Goal: Communication & Community: Answer question/provide support

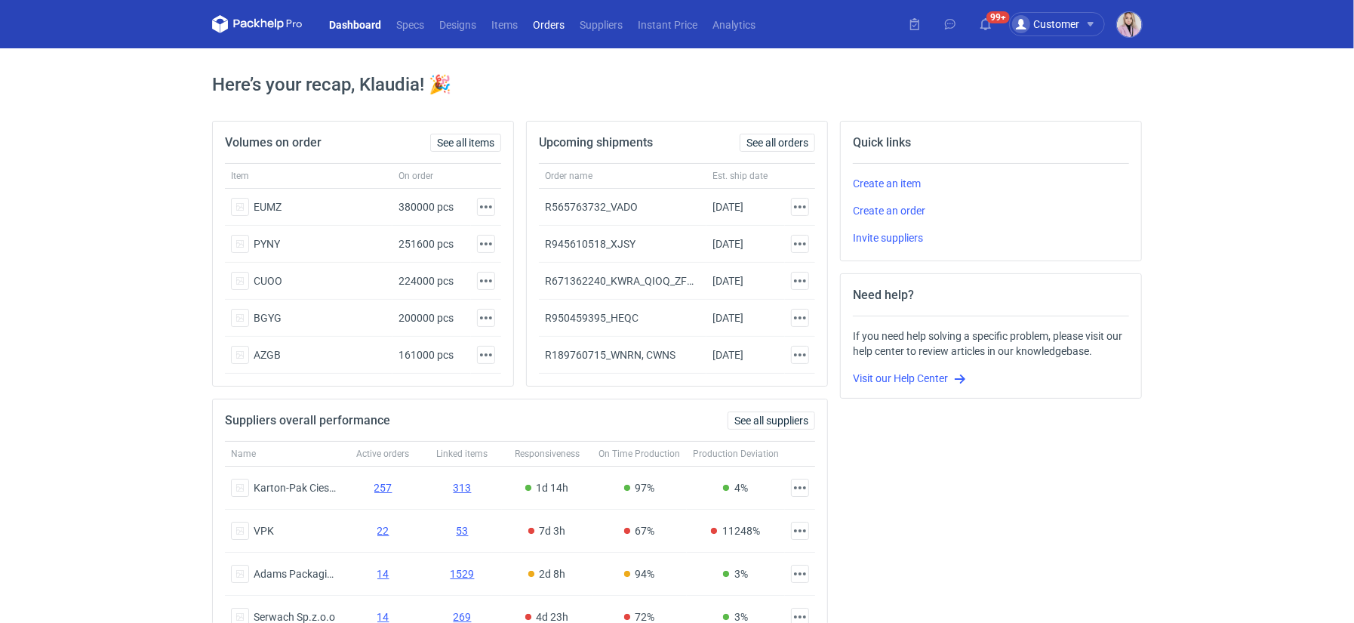
click at [549, 22] on link "Orders" at bounding box center [548, 24] width 47 height 18
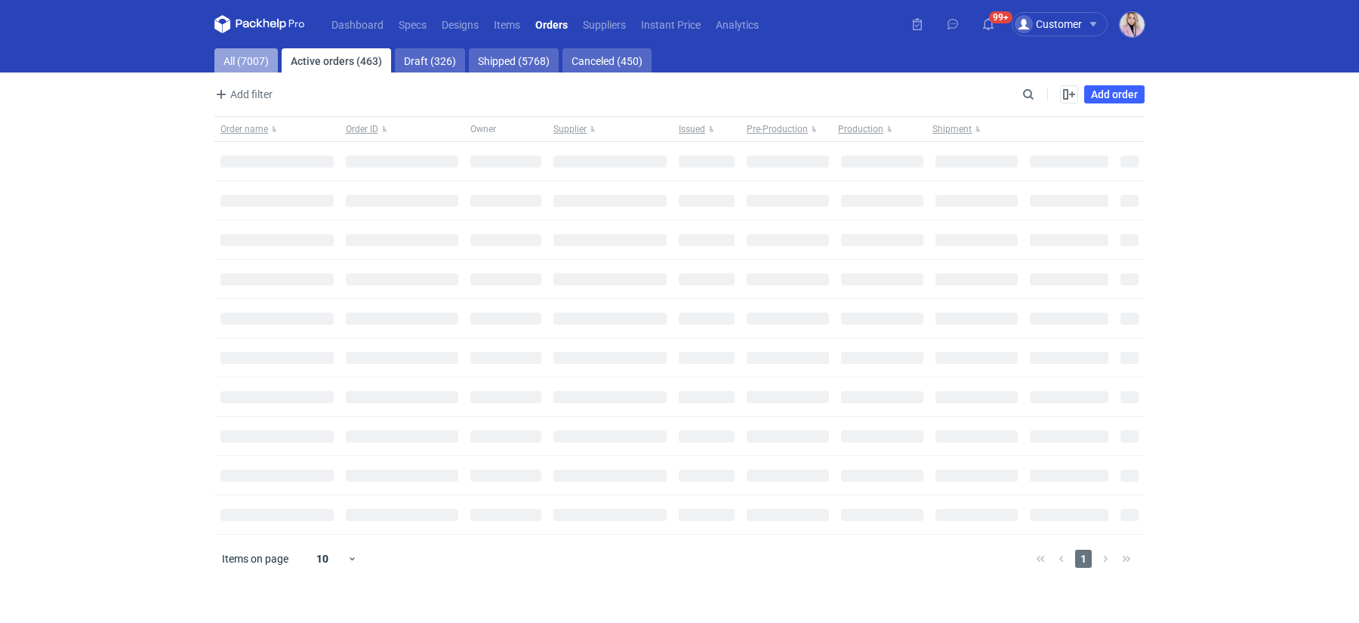
click at [233, 54] on link "All (7007)" at bounding box center [245, 60] width 63 height 24
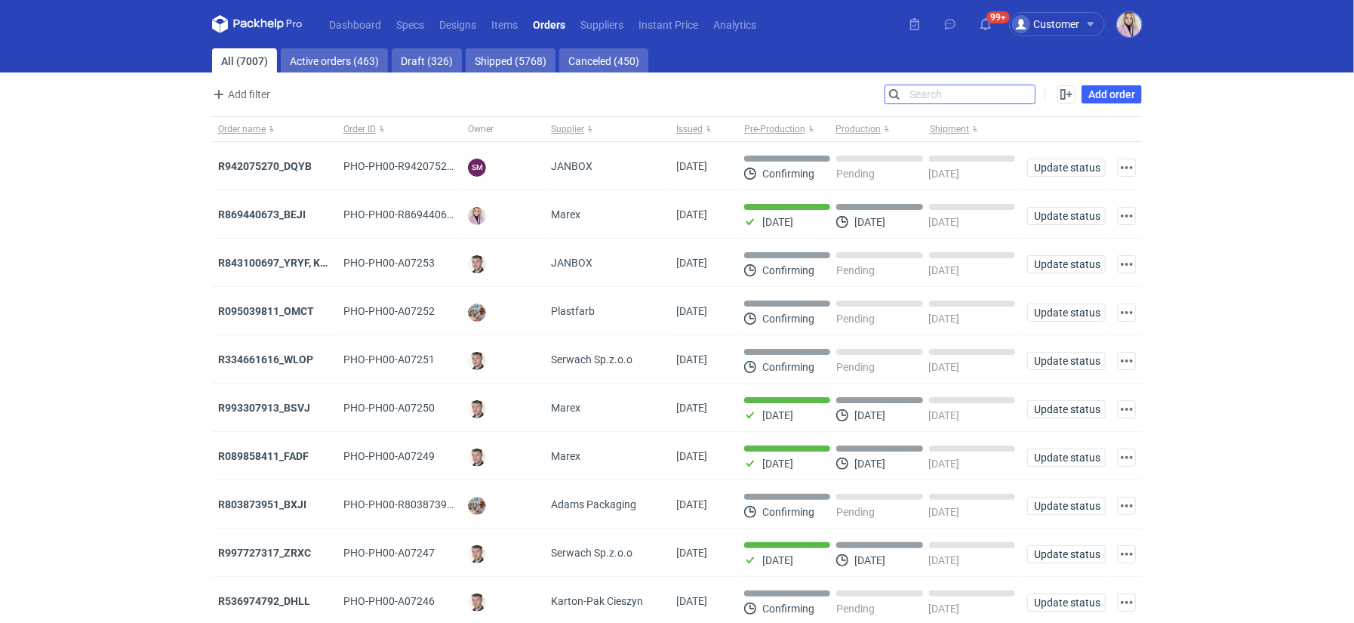
click at [1026, 96] on input "Search" at bounding box center [959, 94] width 149 height 18
click at [1027, 96] on input "Search" at bounding box center [959, 94] width 149 height 18
paste input "KABF"
type input "KABF"
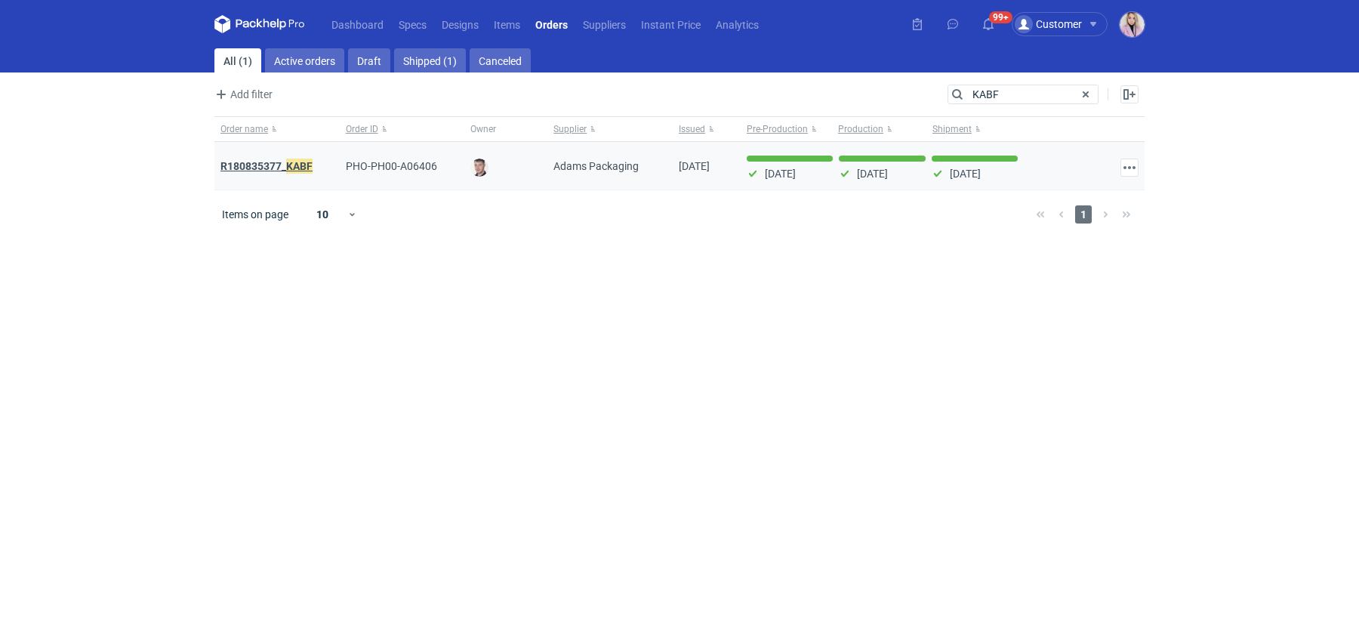
click at [272, 165] on strong "R180835377_ KABF" at bounding box center [266, 166] width 92 height 17
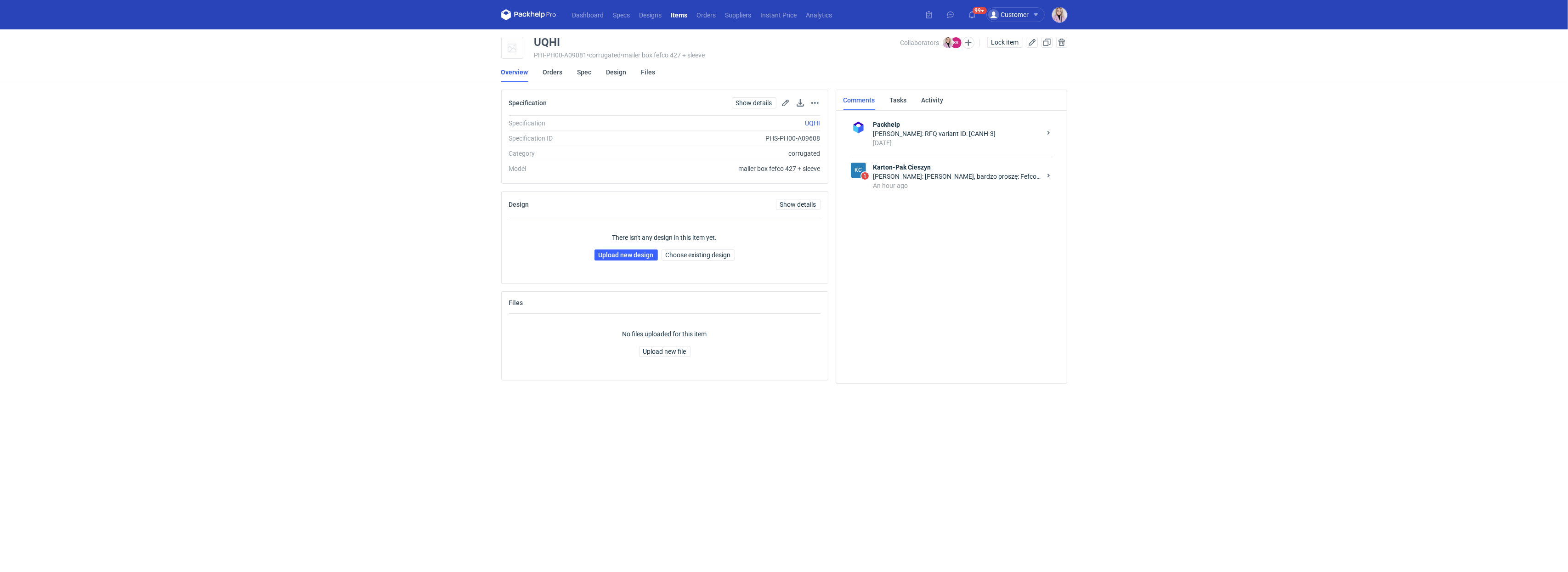
click at [979, 173] on div "[PERSON_NAME]: [PERSON_NAME], bardzo proszę: Fefco: 427 GD2 210 / Fala E brąz 2…" at bounding box center [957, 176] width 167 height 9
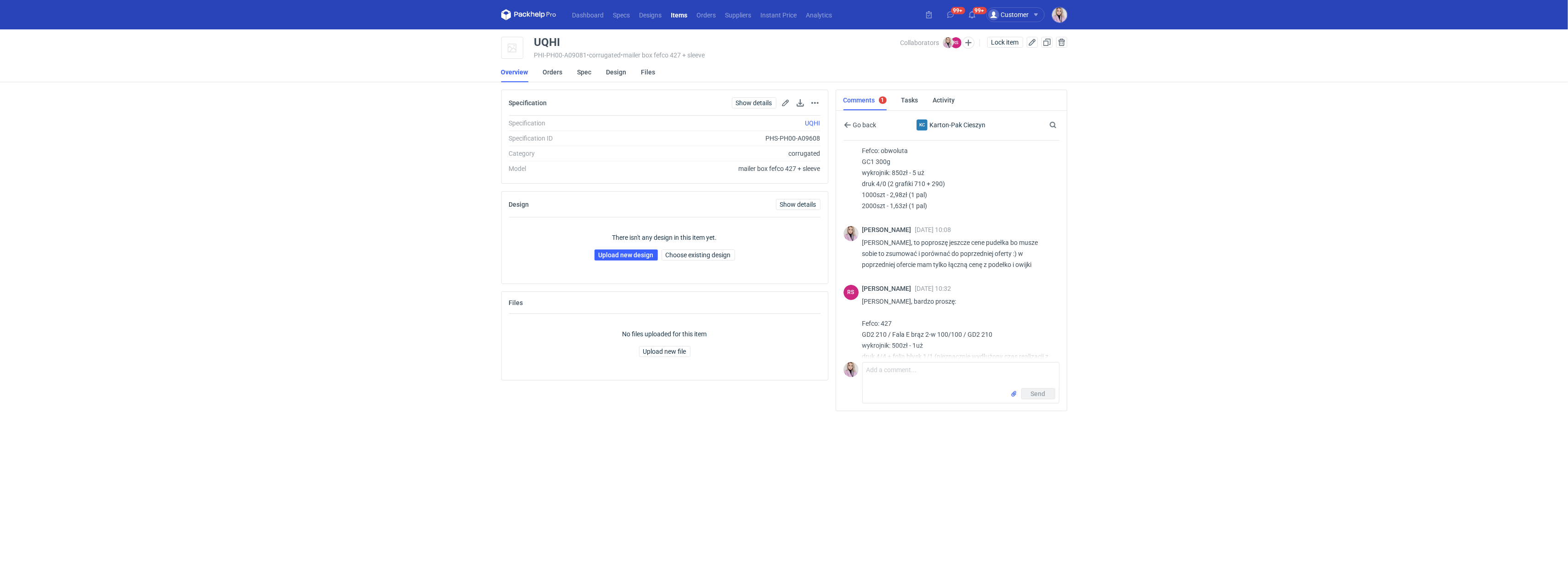
scroll to position [293, 0]
click at [542, 41] on div "UQHI" at bounding box center [547, 42] width 26 height 11
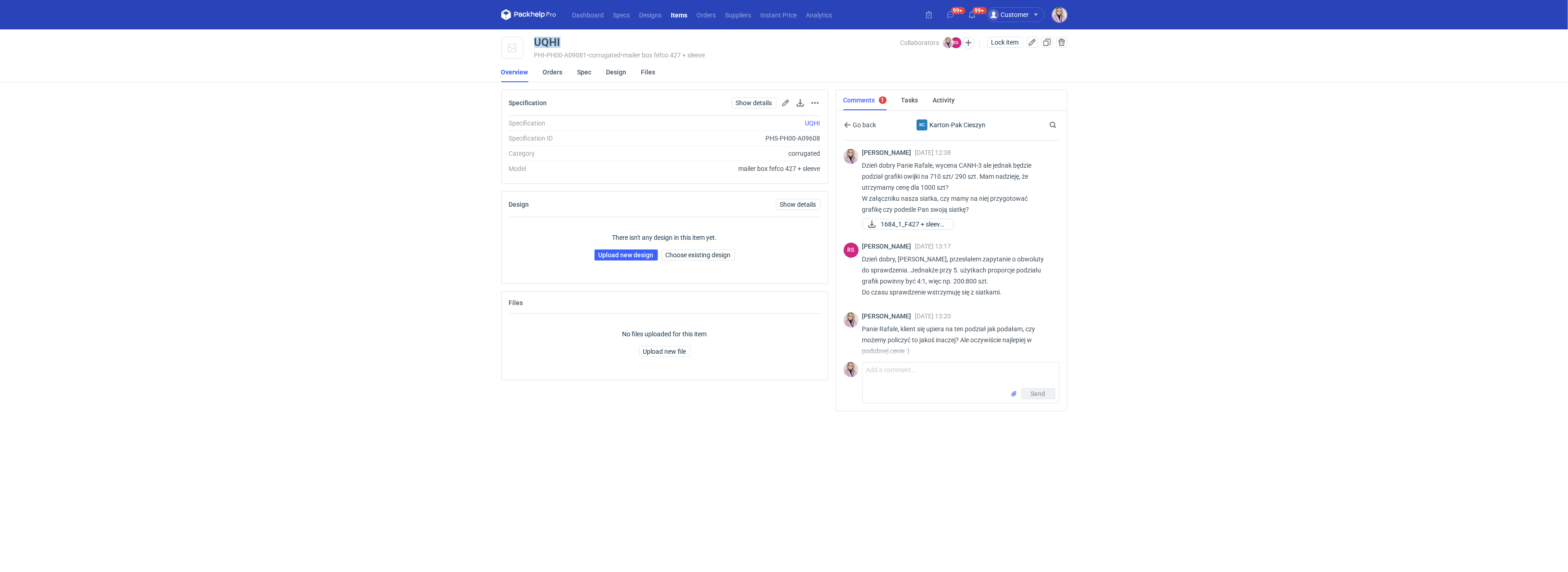
scroll to position [1, 0]
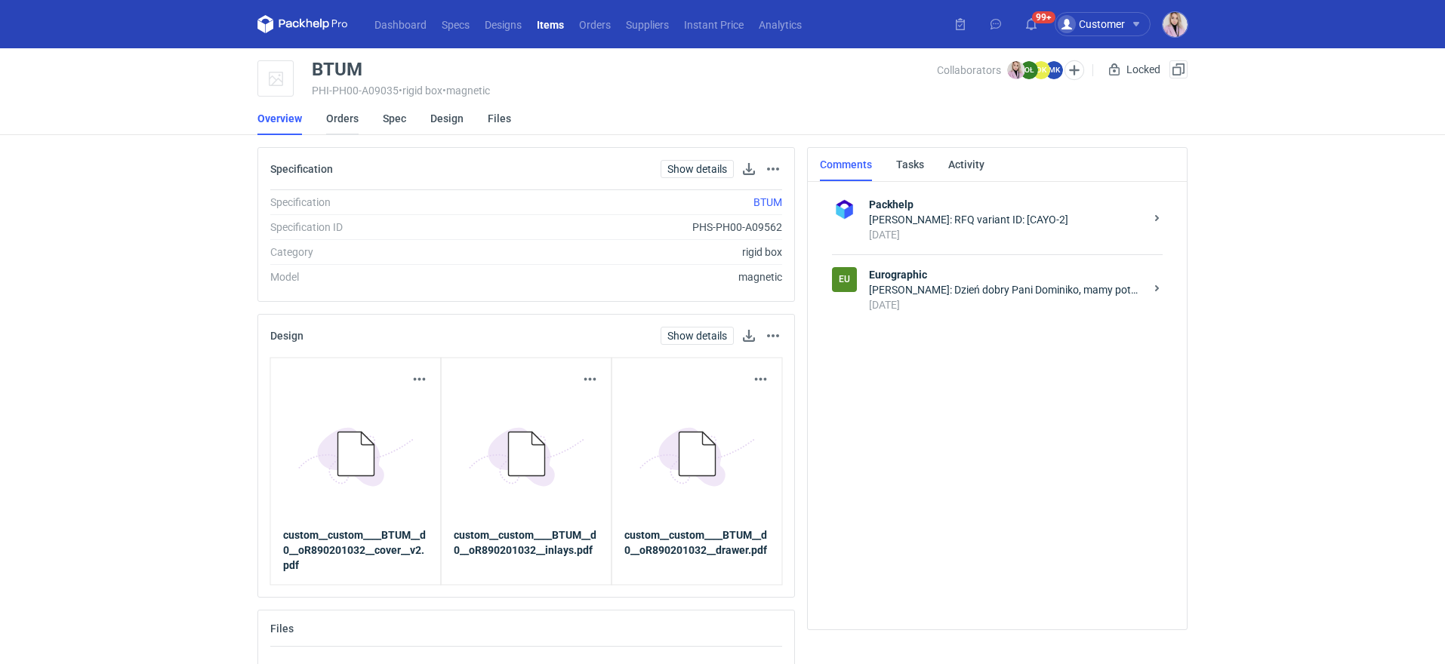
click at [345, 133] on link "Orders" at bounding box center [342, 118] width 32 height 33
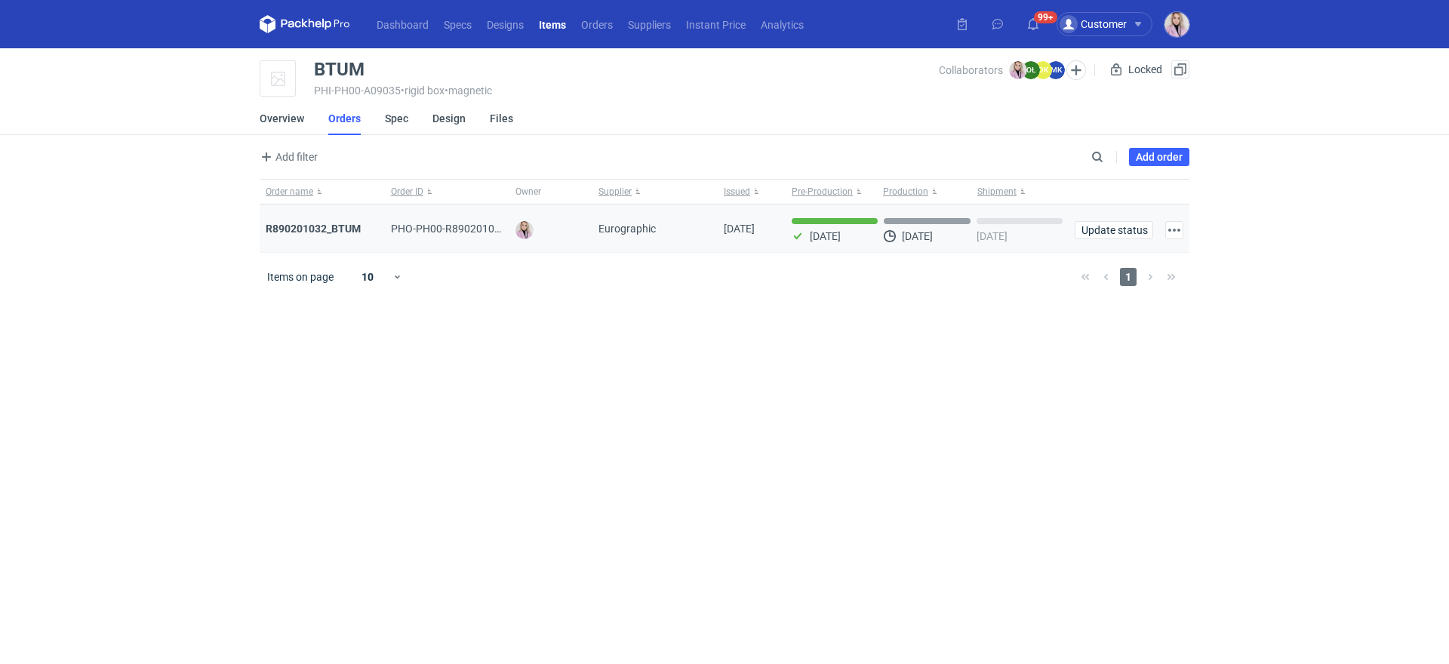
click at [327, 218] on div "R890201032_BTUM" at bounding box center [322, 229] width 125 height 48
click at [326, 227] on strong "R890201032_BTUM" at bounding box center [313, 229] width 95 height 12
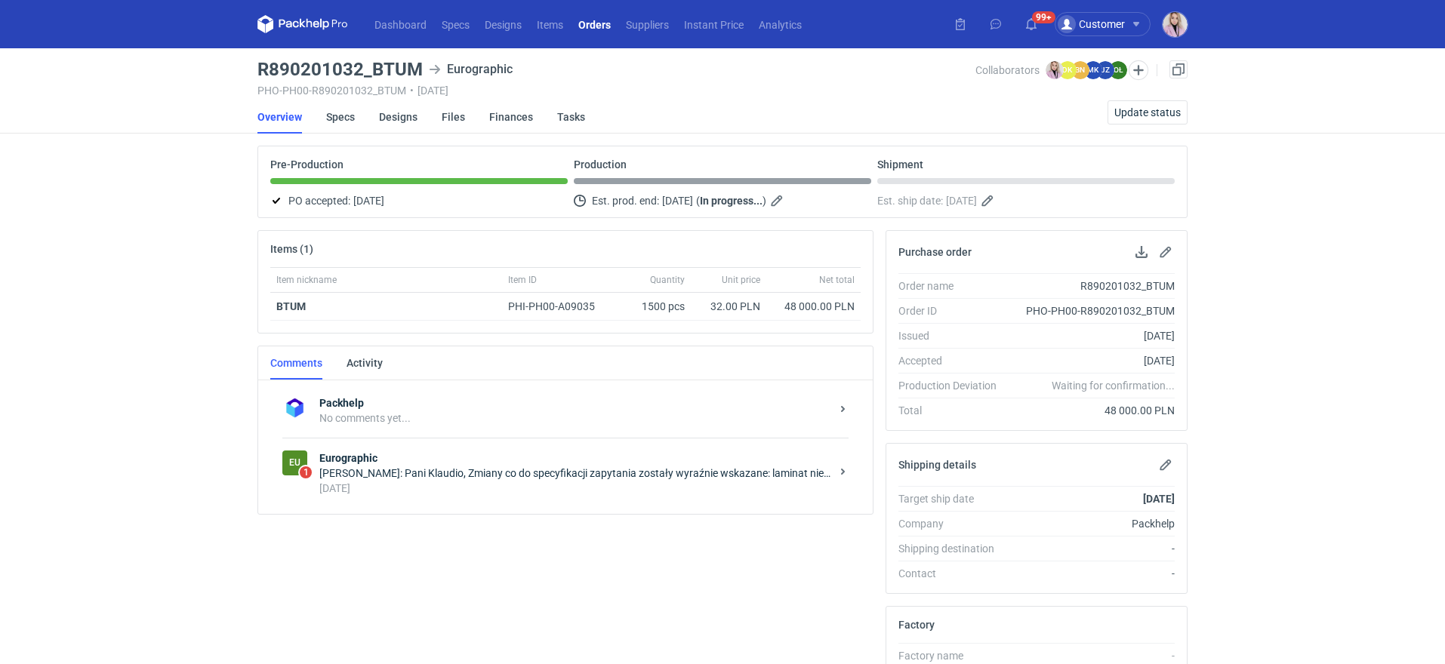
click at [504, 466] on div "Dominika Kaczyńska: Pani Klaudio, Zmiany co do specyfikacji zapytania zostały w…" at bounding box center [574, 473] width 511 height 15
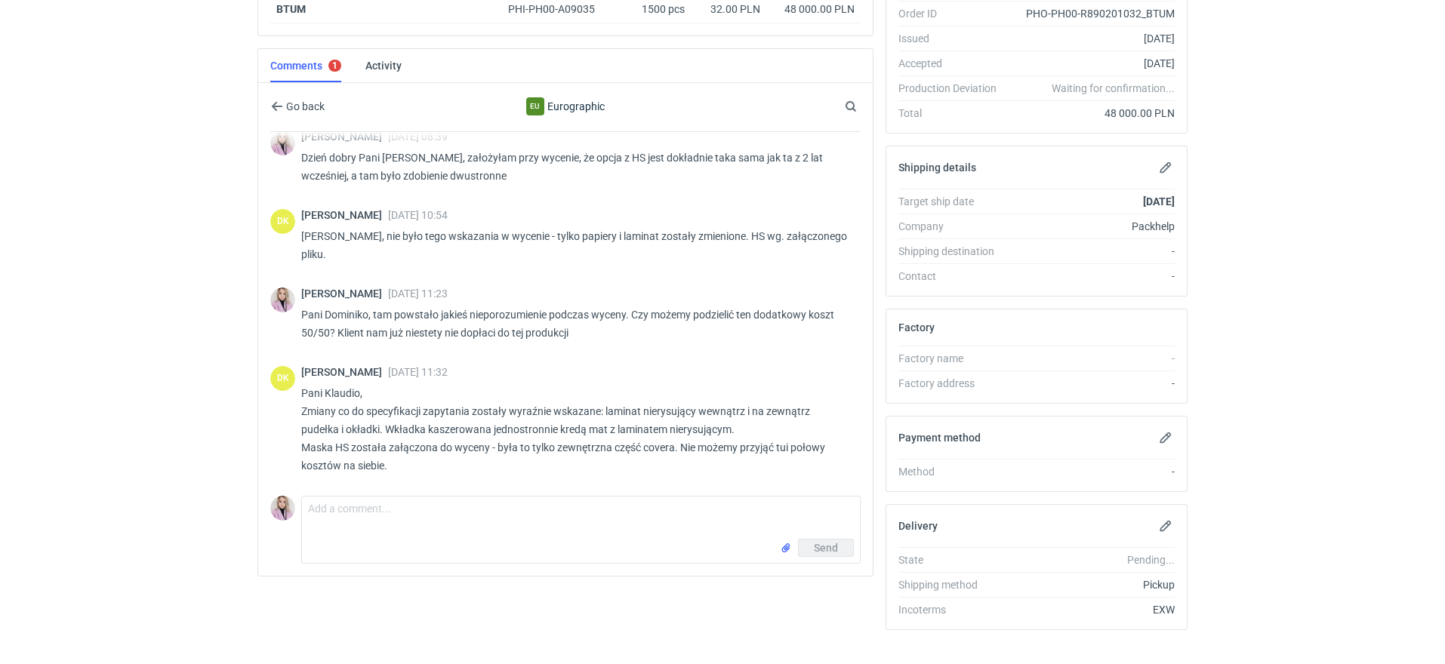
scroll to position [317, 0]
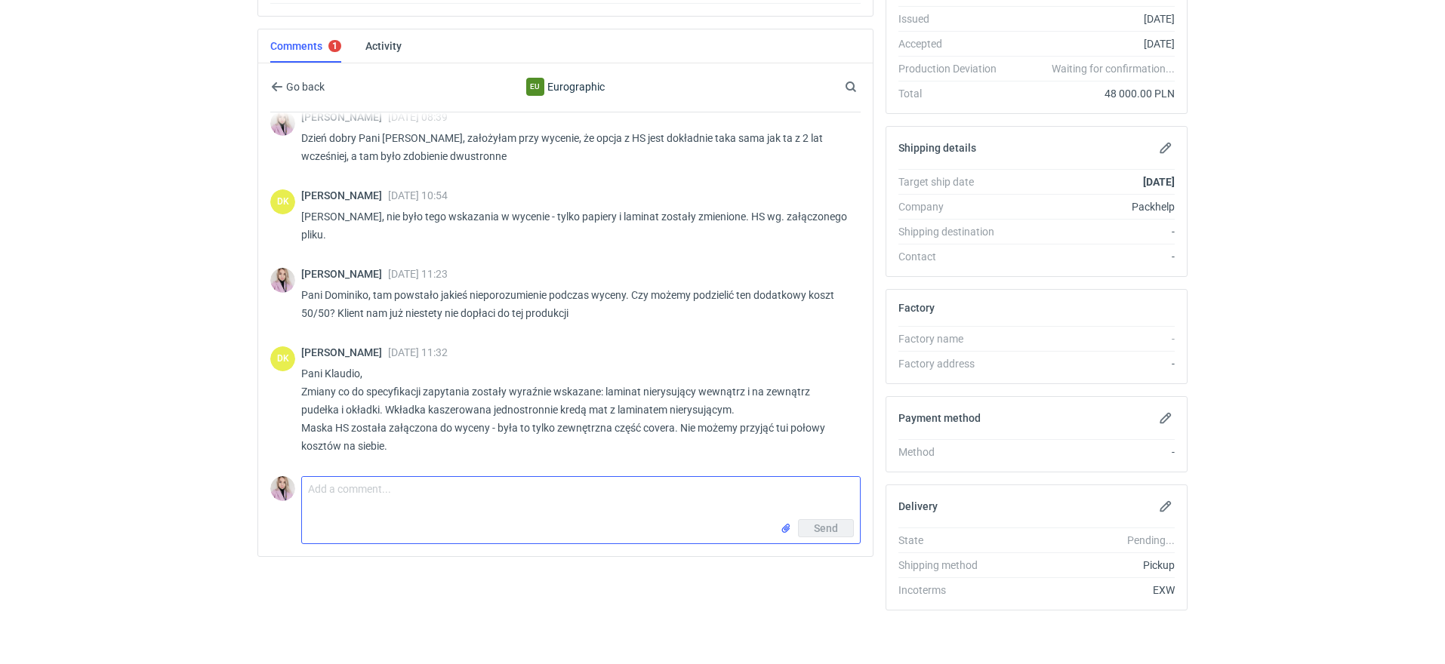
click at [375, 516] on textarea "Comment message" at bounding box center [581, 498] width 558 height 42
type textarea "Pani Dominiko, akceptuje dodatkowy koszt. Niestety nie mogę już poprawić tutaj …"
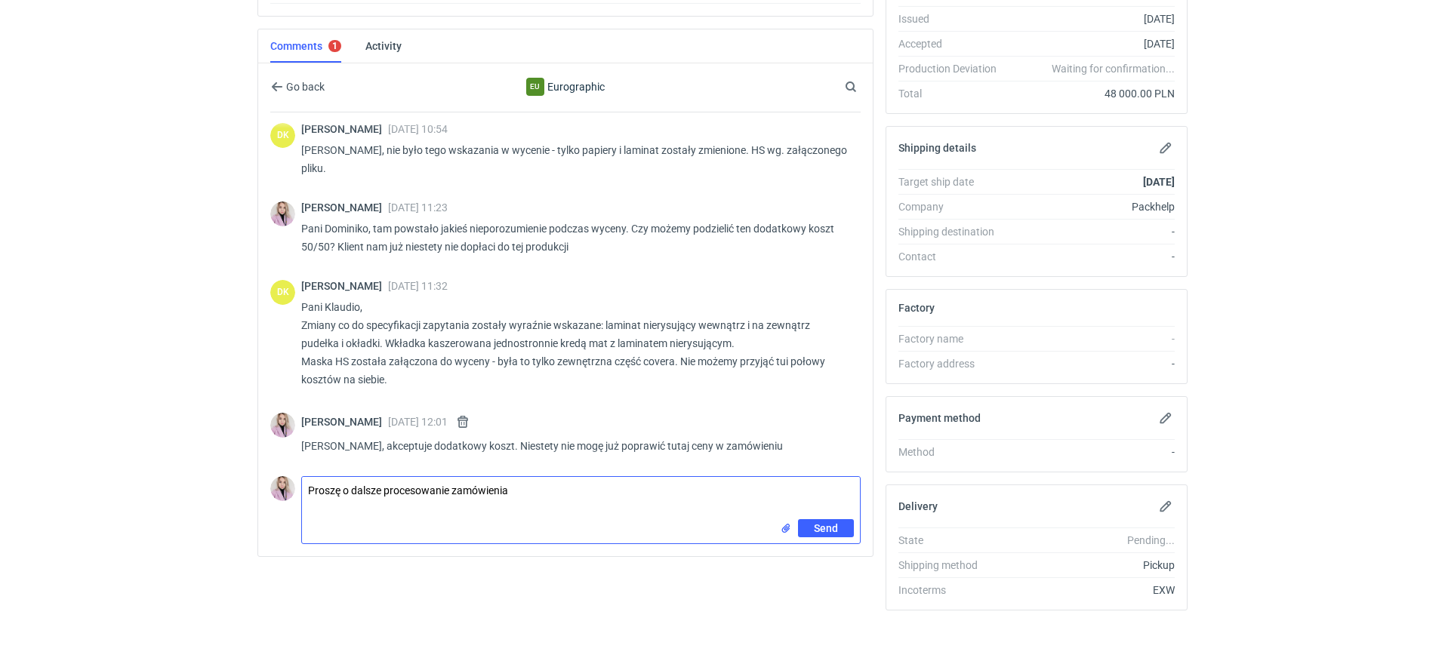
type textarea "Proszę o dalsze procesowanie zamówienia"
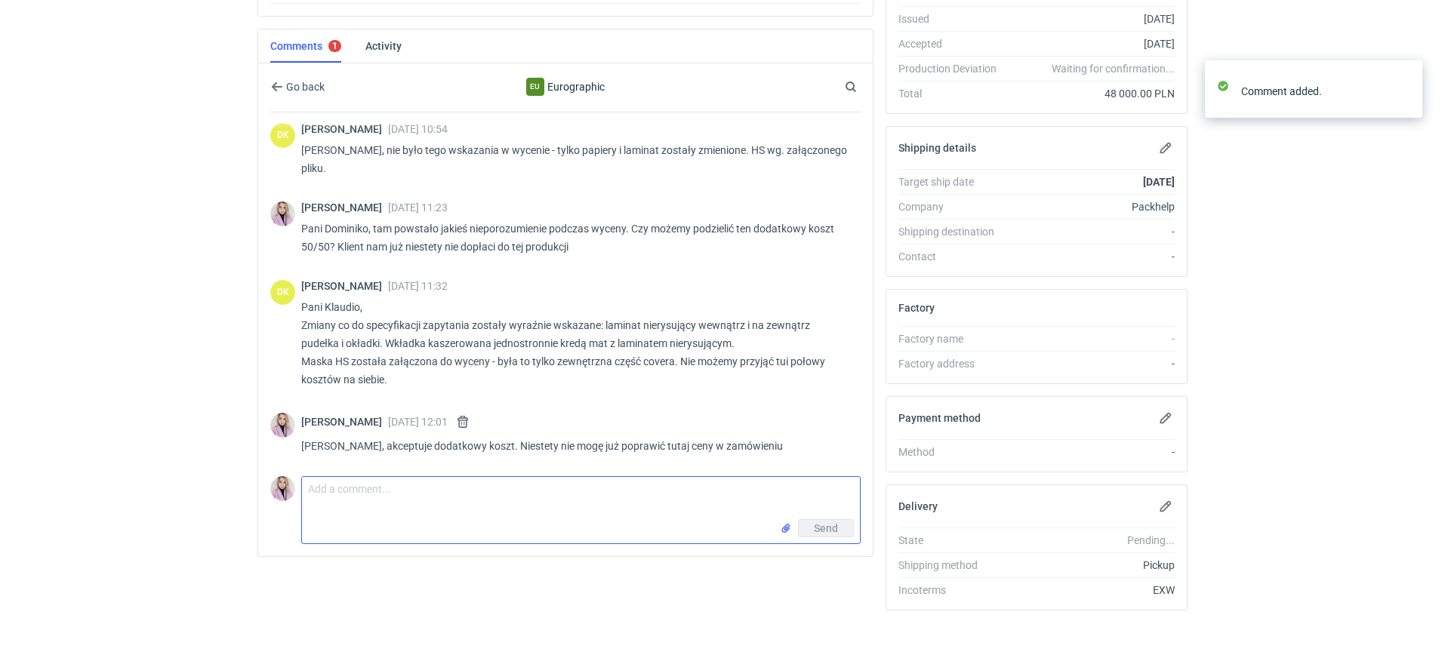
scroll to position [383, 0]
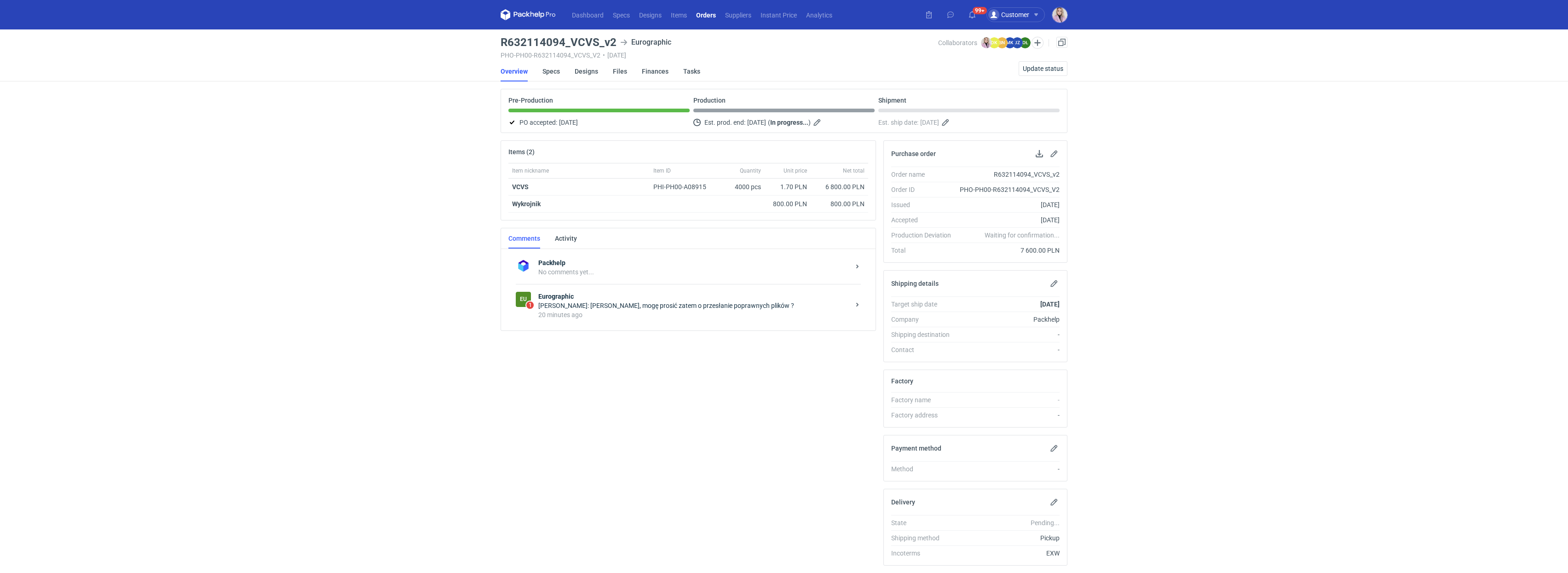
click at [611, 312] on div "20 minutes ago" at bounding box center [694, 315] width 312 height 9
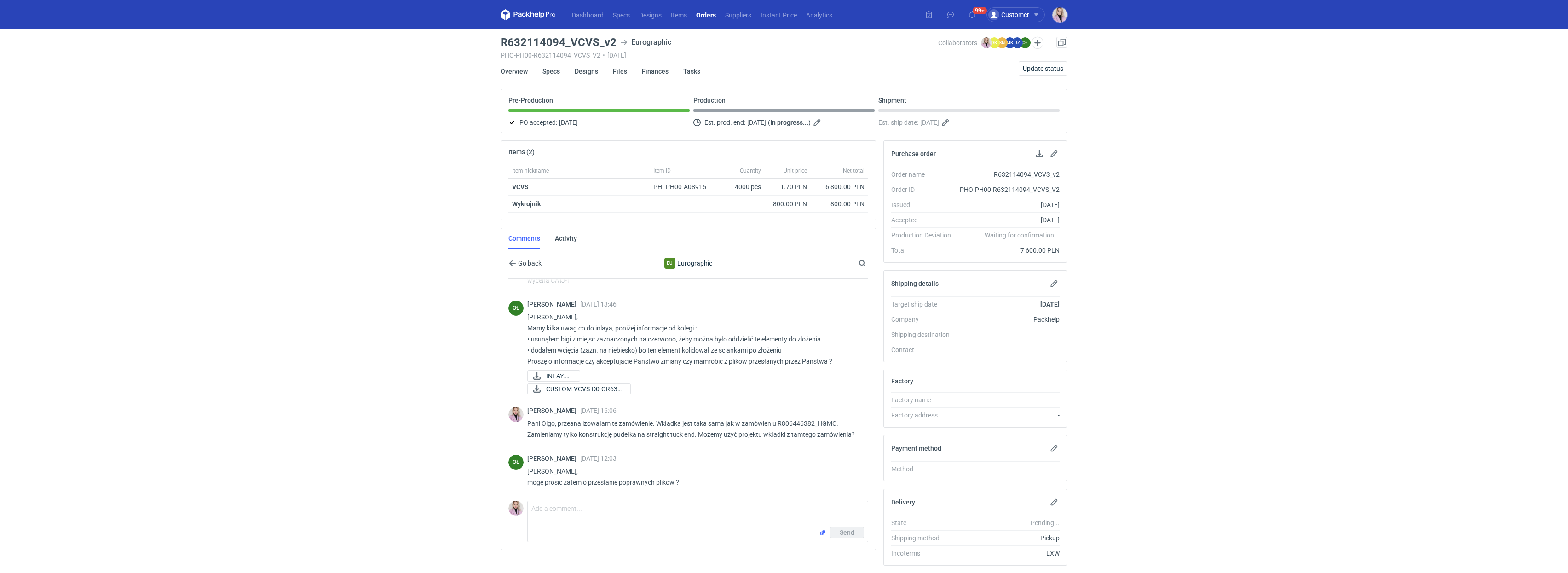
scroll to position [60, 0]
drag, startPoint x: 819, startPoint y: 426, endPoint x: 836, endPoint y: 425, distance: 17.0
click at [836, 425] on p "Pani Olgo, przeanalizowałam te zamówienie. Wkładka jest taka sama jak w zamówie…" at bounding box center [694, 429] width 333 height 22
copy p "HGMC"
click at [583, 502] on textarea "Comment message" at bounding box center [698, 514] width 340 height 26
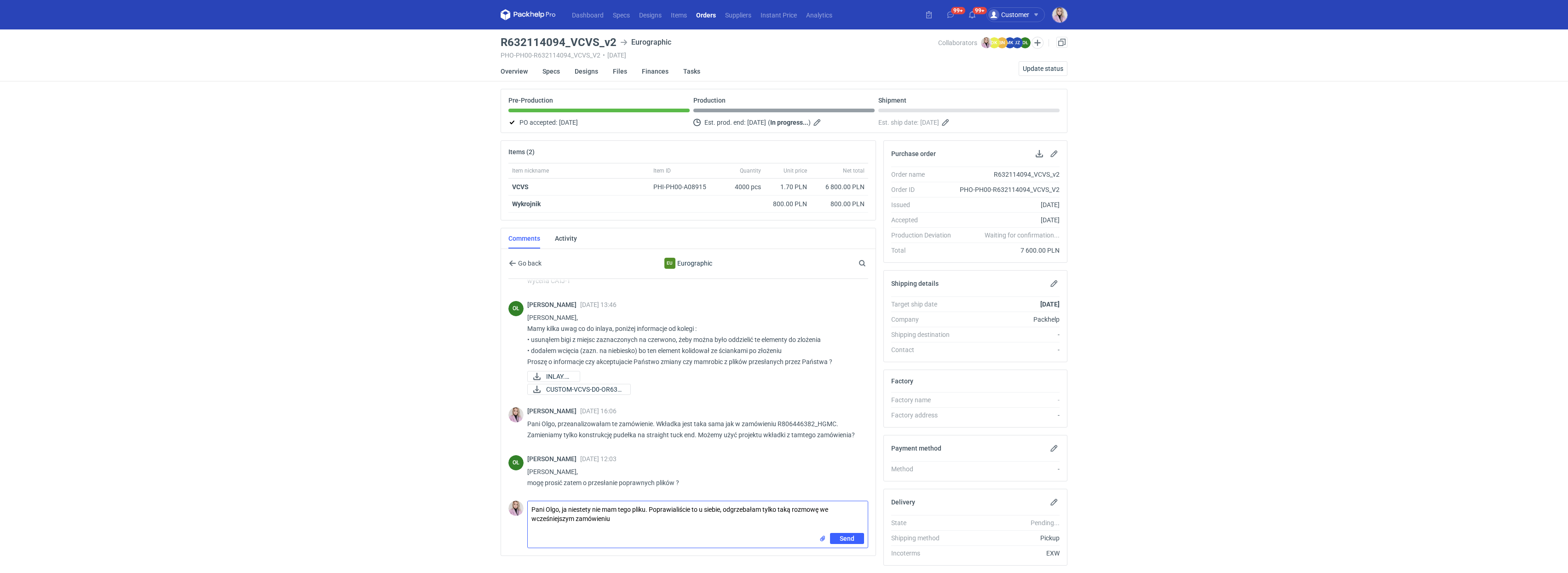
paste textarea "https://www.packhelp.pro/app/c/orders/75d2fec7-3186-4981-a529-c96650b8a026/over…"
type textarea "Pani Olgo, ja niestety nie mam tego pliku. Poprawialiście to u siebie, odgrzeba…"
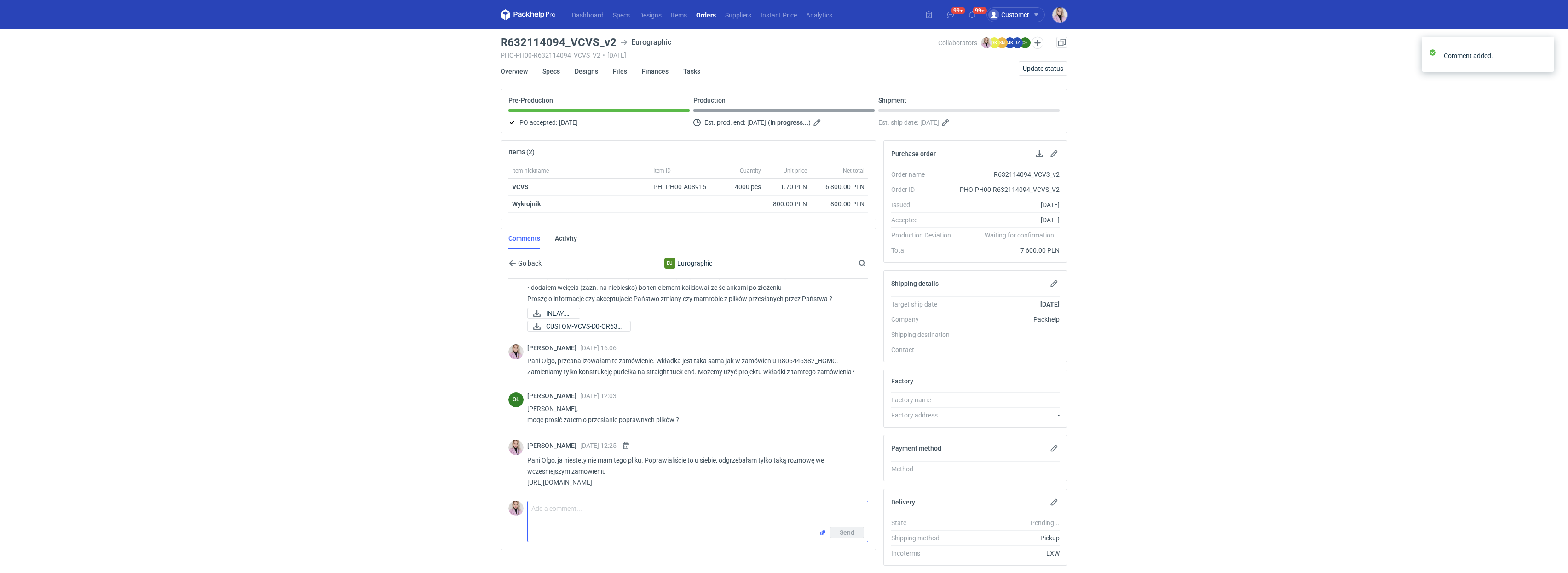
scroll to position [133, 0]
click at [561, 517] on textarea "Comment message" at bounding box center [698, 514] width 340 height 26
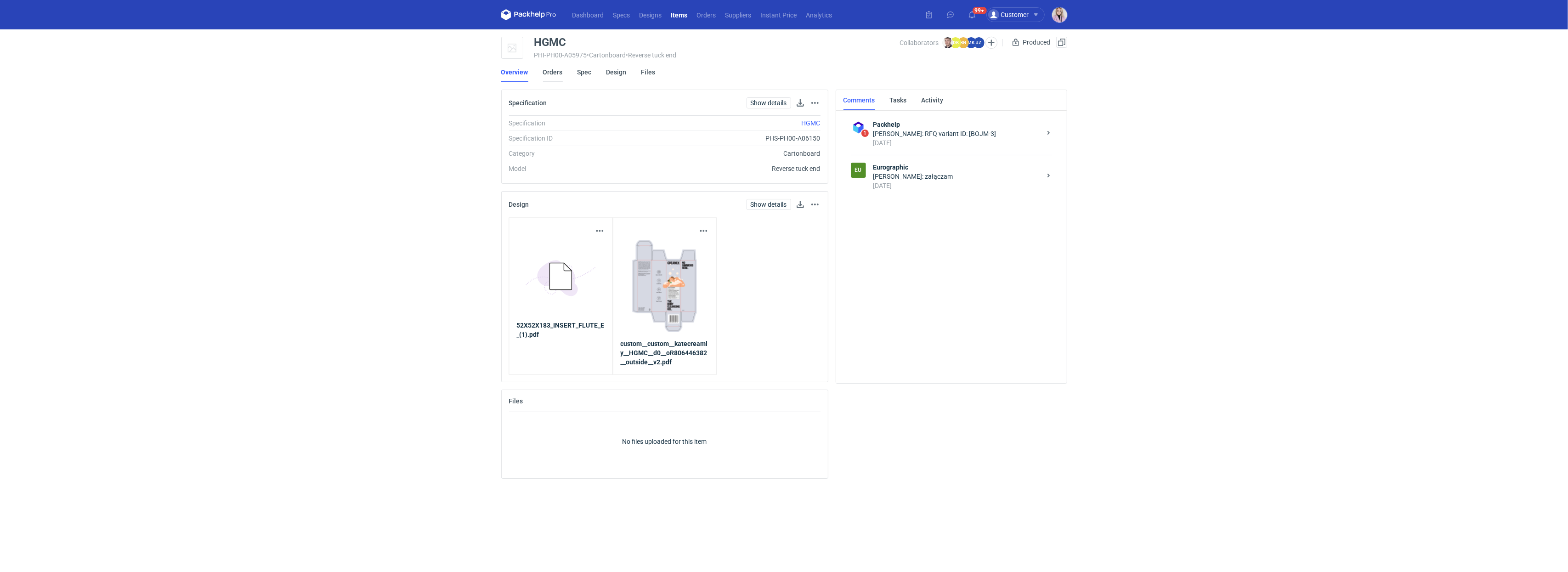
click at [552, 69] on link "Orders" at bounding box center [553, 72] width 19 height 20
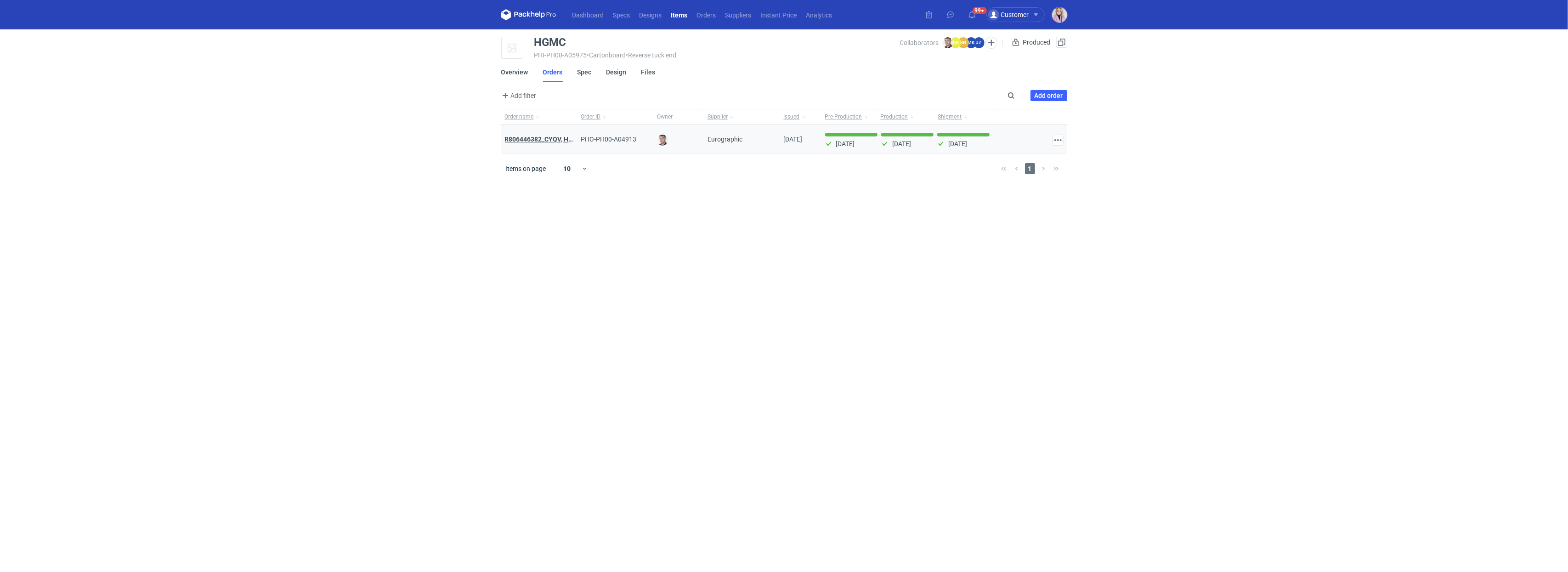
click at [537, 139] on strong "R806446382_CYQV, HGMC, BSEG, YZYV, FRMR, QFXF, BYIJ, RPCM, SEPZ" at bounding box center [610, 139] width 211 height 7
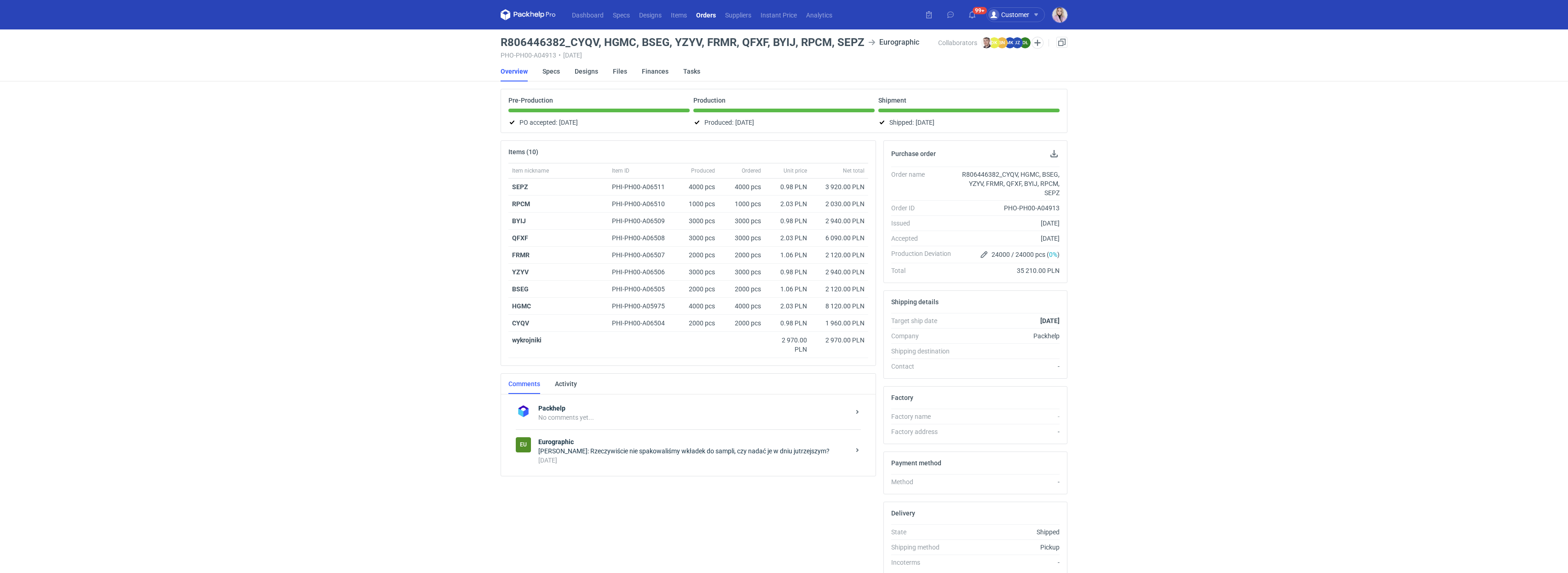
scroll to position [42, 0]
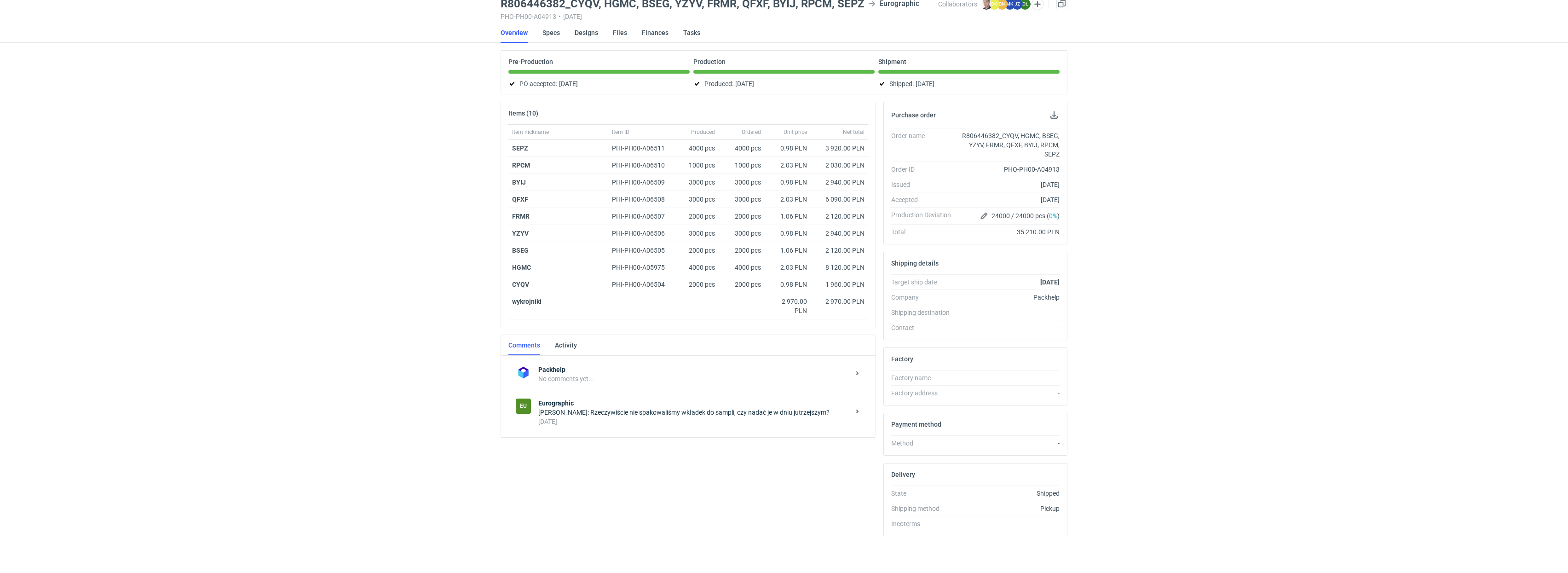
click at [657, 421] on div "[DATE]" at bounding box center [694, 421] width 312 height 9
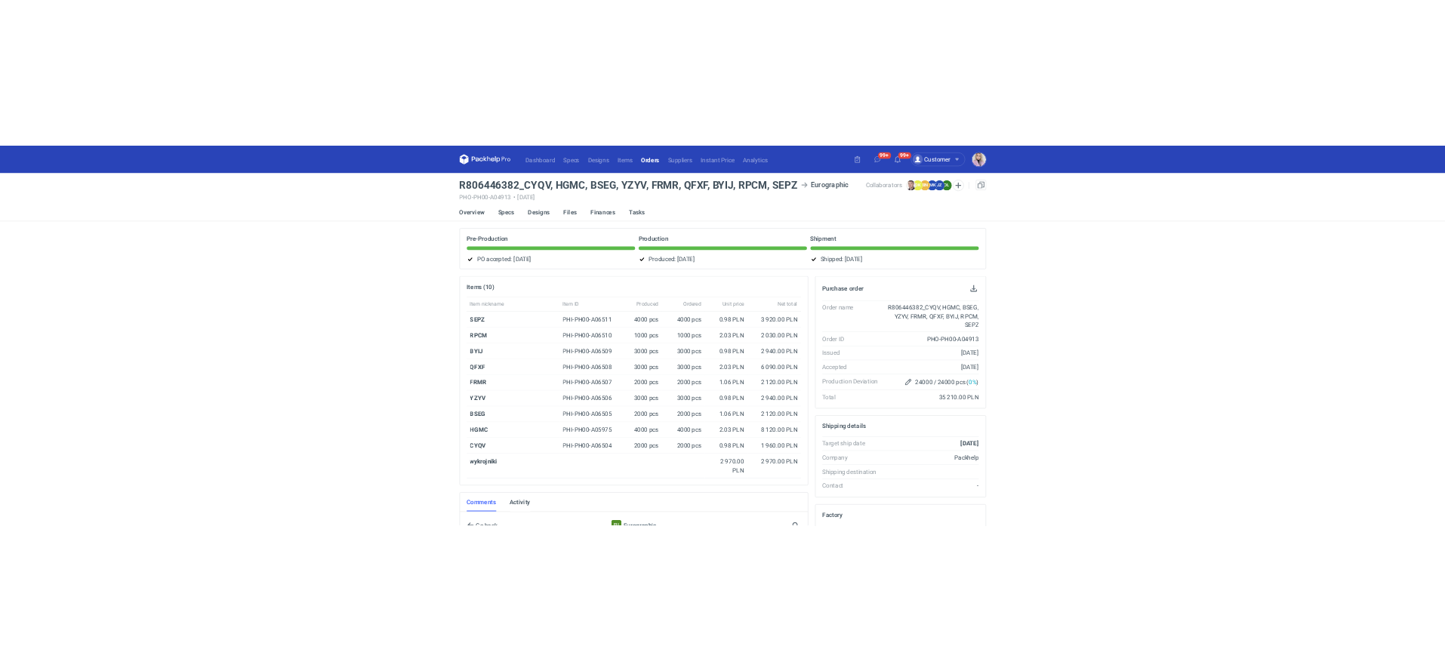
scroll to position [1663, 0]
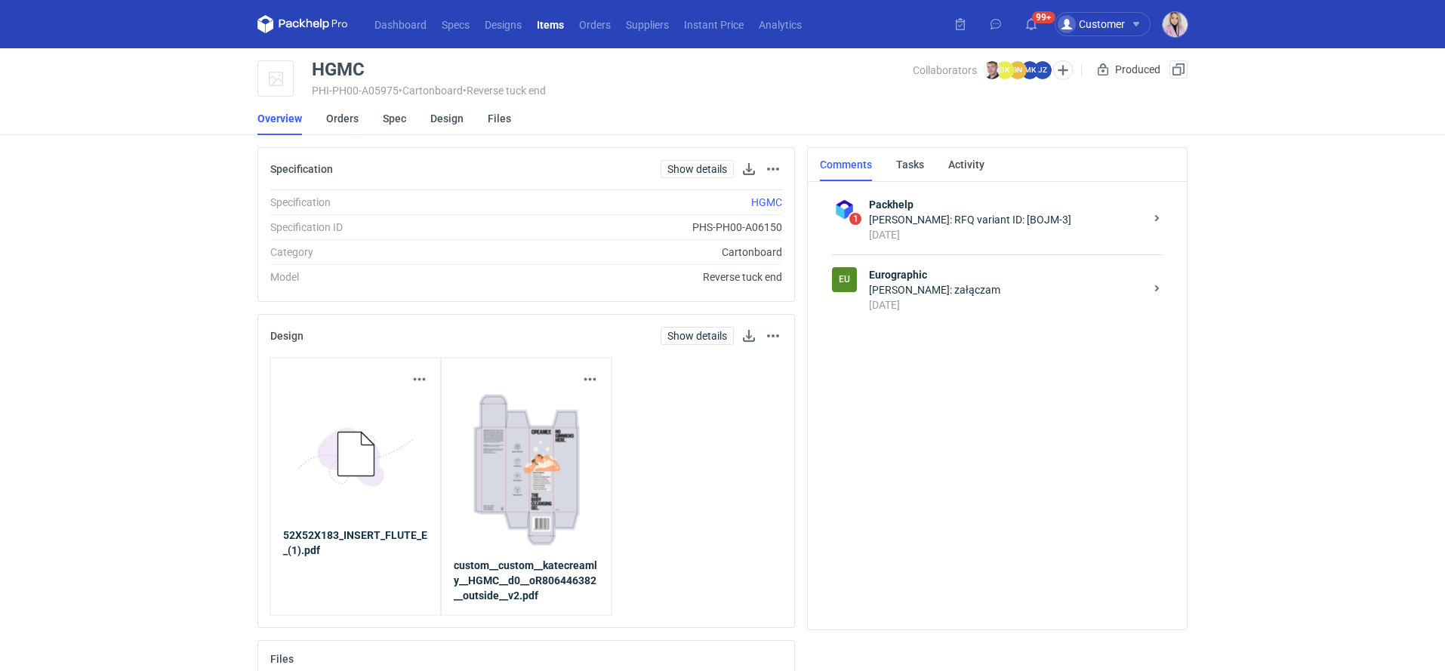
click at [985, 295] on div "[PERSON_NAME]: załączam" at bounding box center [1006, 289] width 275 height 15
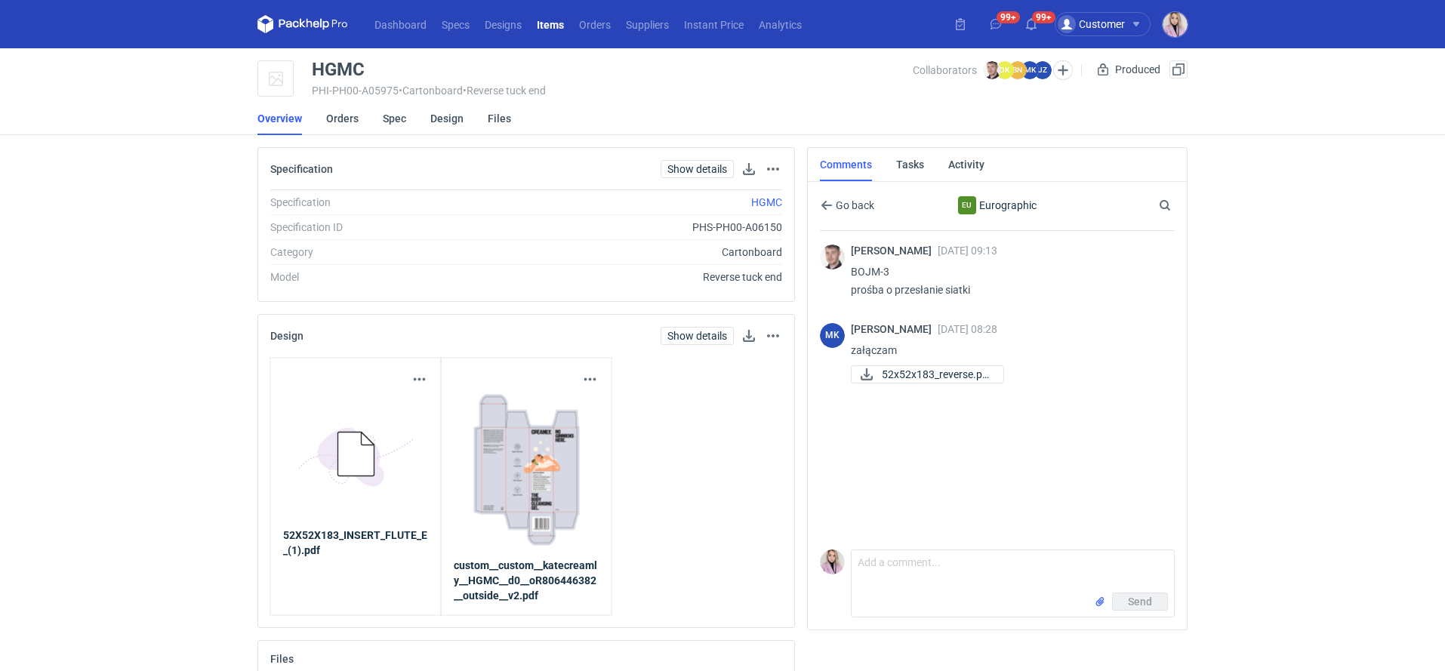
click at [102, 328] on div "Dashboard Specs Designs Items Orders Suppliers Instant Price Analytics 99+ 99+ …" at bounding box center [722, 335] width 1445 height 671
